Goal: Task Accomplishment & Management: Complete application form

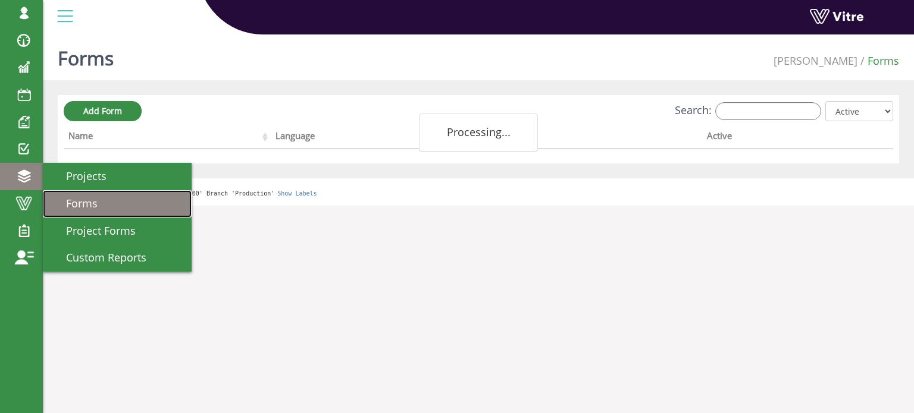
click at [89, 205] on span "Forms" at bounding box center [75, 203] width 46 height 14
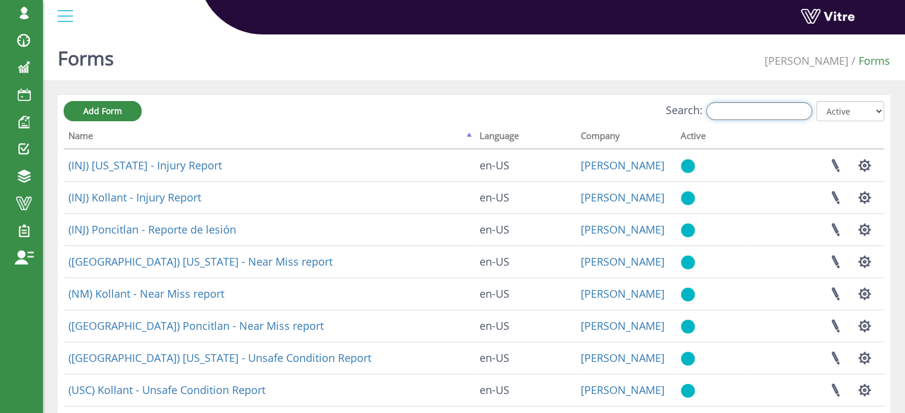
click at [766, 111] on input "Search:" at bounding box center [759, 111] width 106 height 18
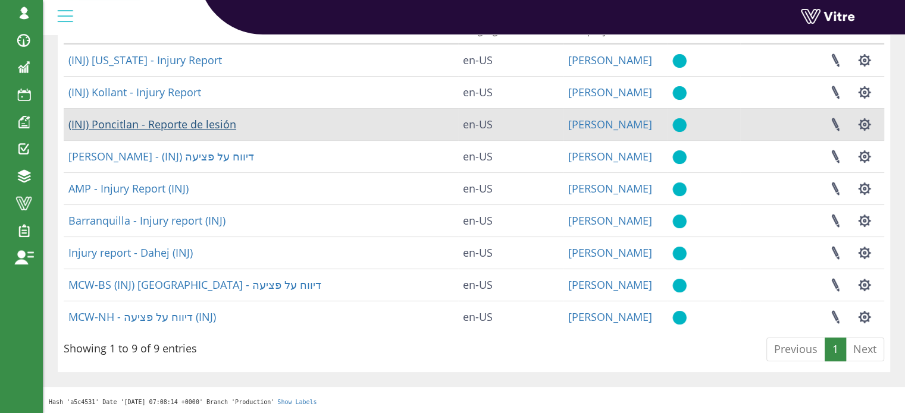
scroll to position [46, 0]
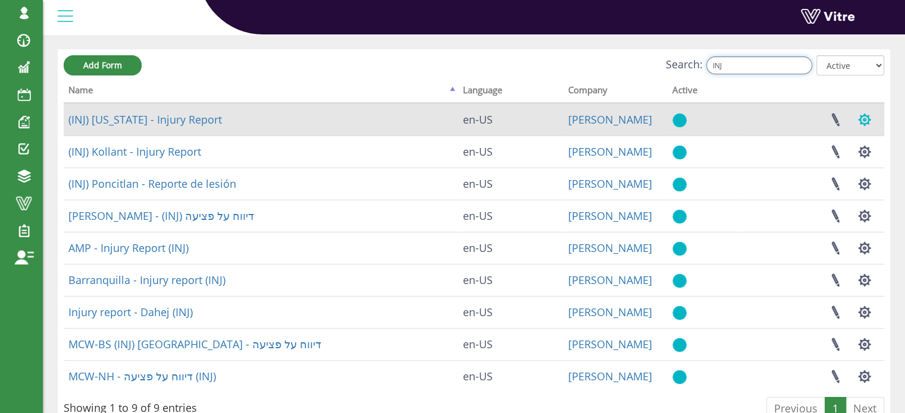
type input "INJ"
click at [864, 120] on button "button" at bounding box center [865, 120] width 30 height 32
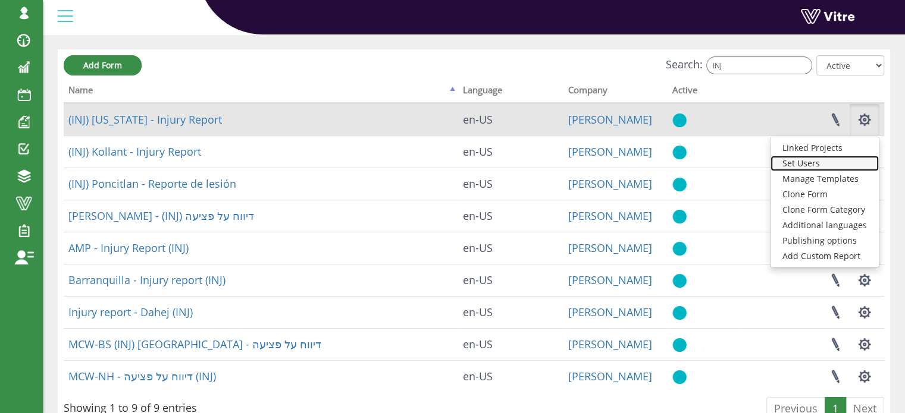
click at [819, 161] on link "Set Users" at bounding box center [824, 163] width 108 height 15
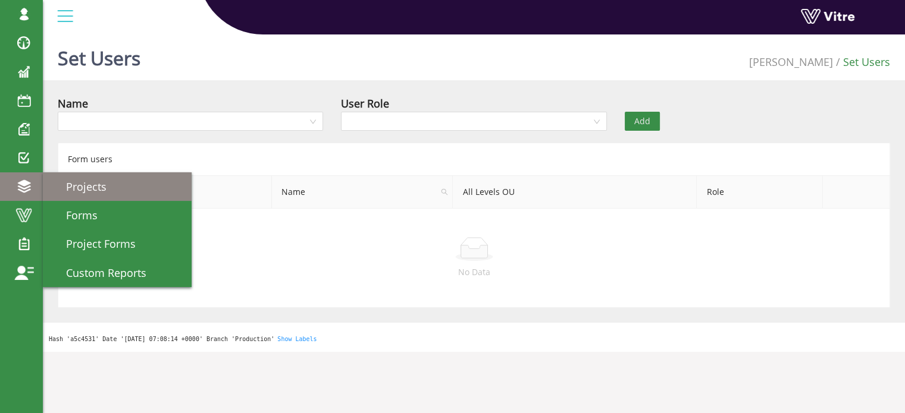
click at [84, 189] on span "Projects" at bounding box center [79, 187] width 55 height 14
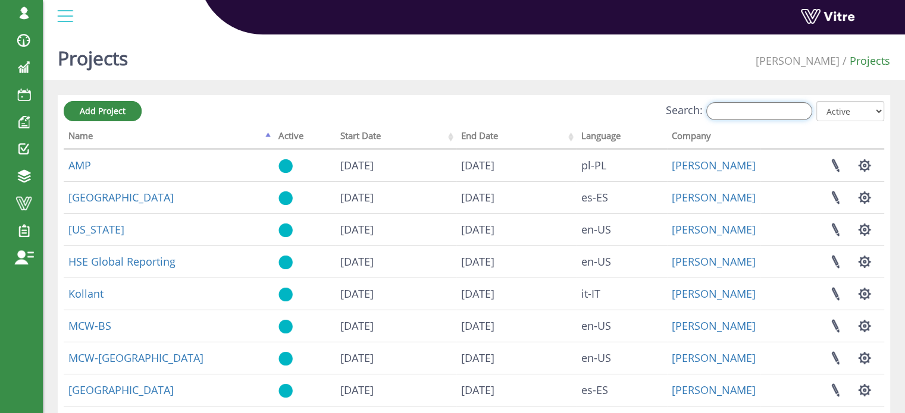
click at [766, 109] on input "Search:" at bounding box center [759, 111] width 106 height 18
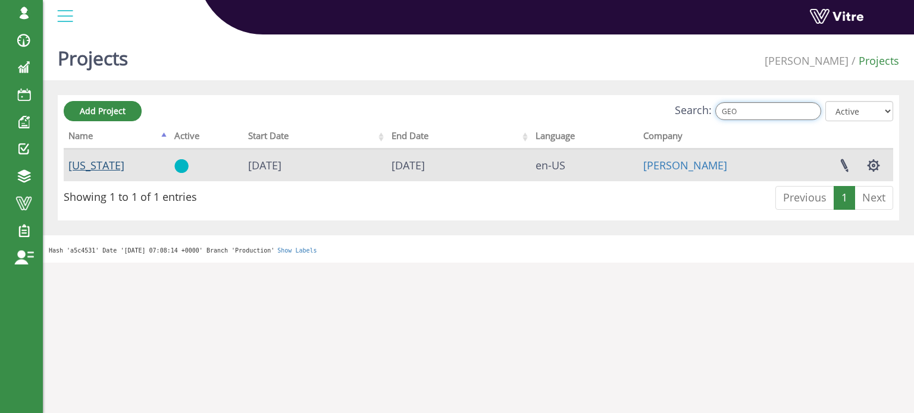
type input "GEO"
click at [77, 159] on link "[US_STATE]" at bounding box center [96, 165] width 56 height 14
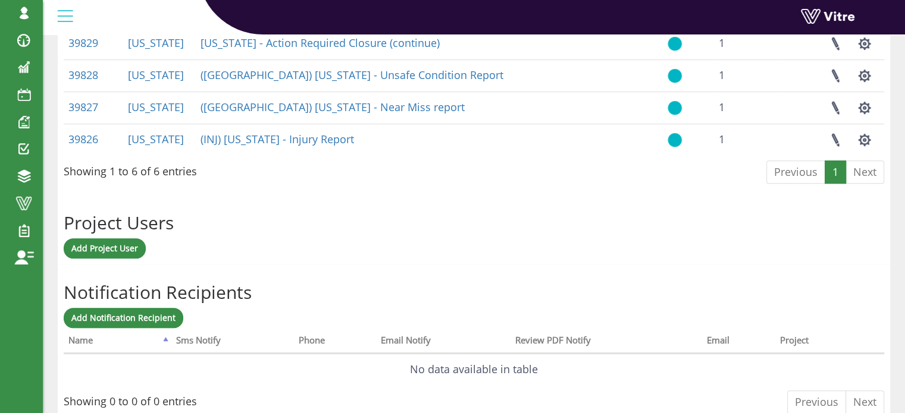
scroll to position [690, 0]
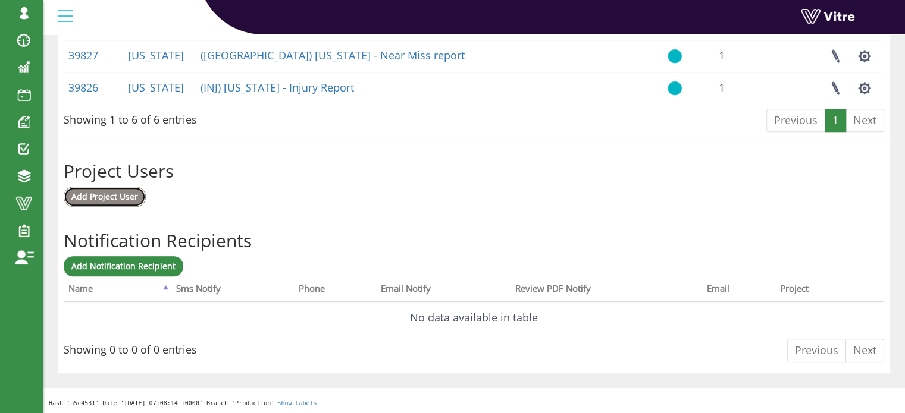
click at [114, 193] on span "Add Project User" at bounding box center [104, 196] width 67 height 11
